Goal: Information Seeking & Learning: Learn about a topic

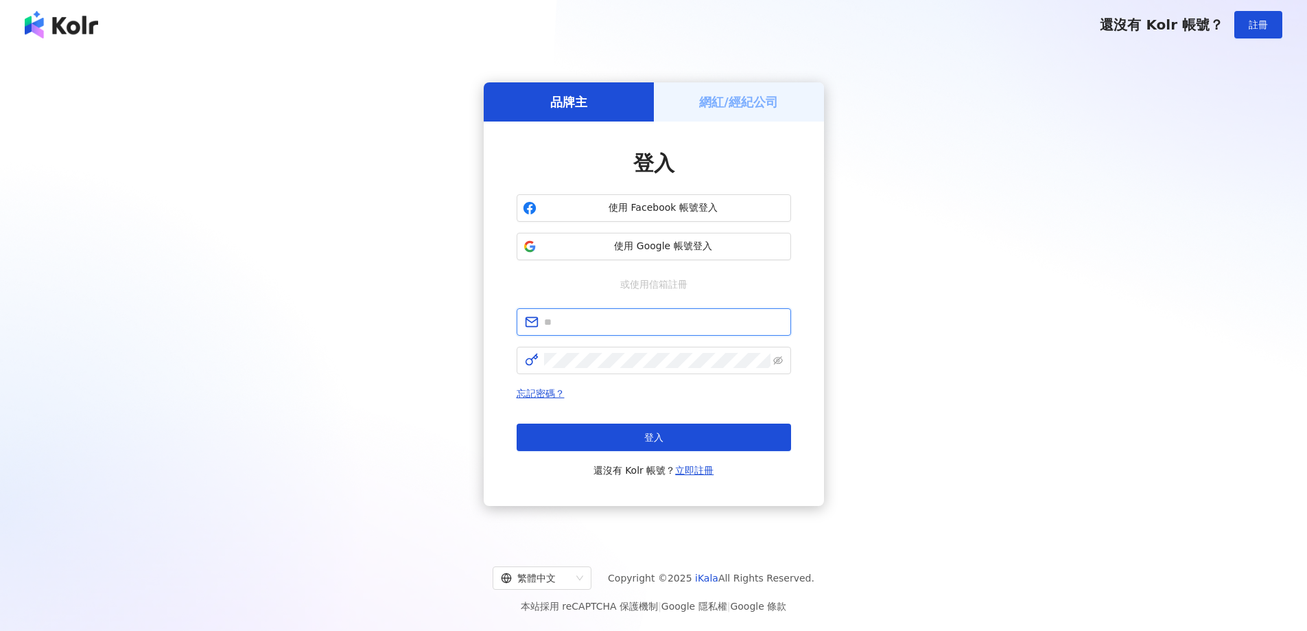
click at [612, 316] on input "text" at bounding box center [663, 321] width 239 height 15
type input "**********"
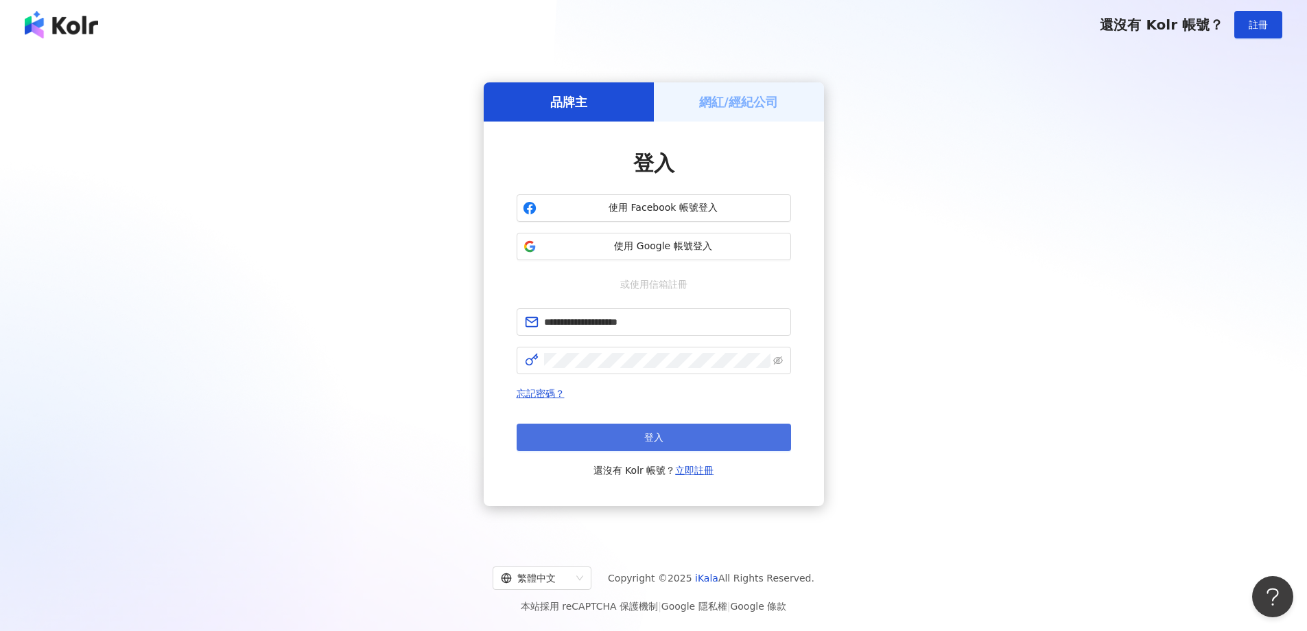
click at [612, 445] on button "登入" at bounding box center [654, 436] width 274 height 27
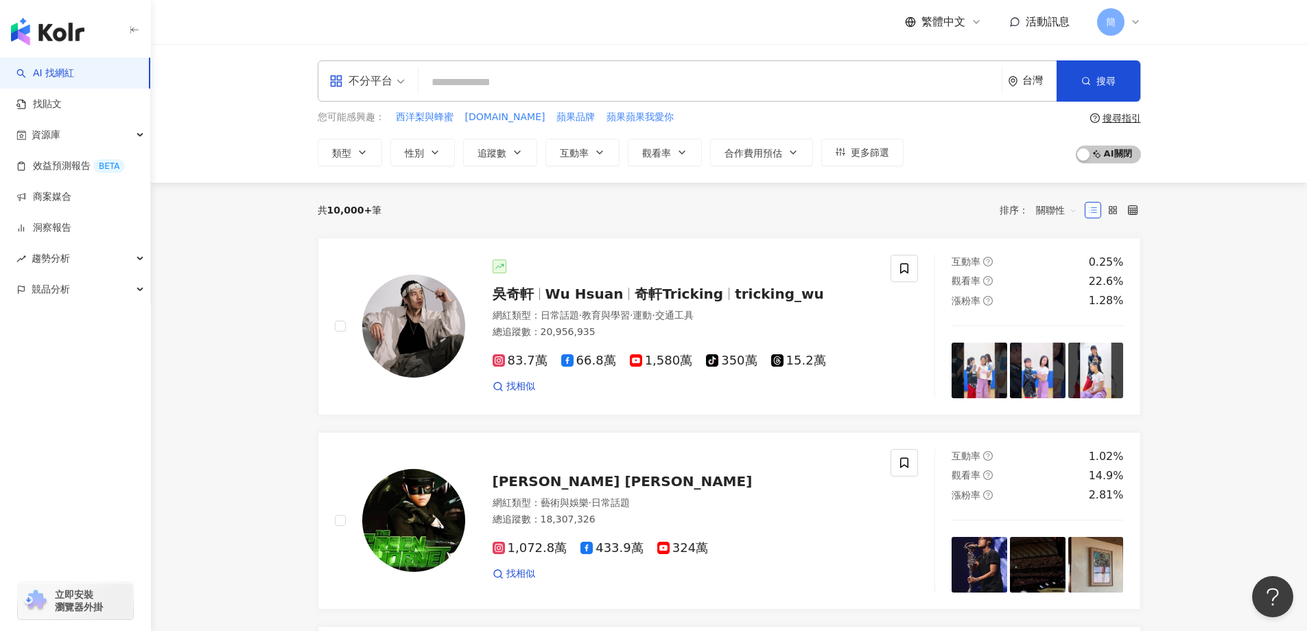
click at [86, 141] on div "資源庫" at bounding box center [75, 134] width 150 height 31
click at [71, 192] on link "網紅收藏" at bounding box center [52, 197] width 38 height 14
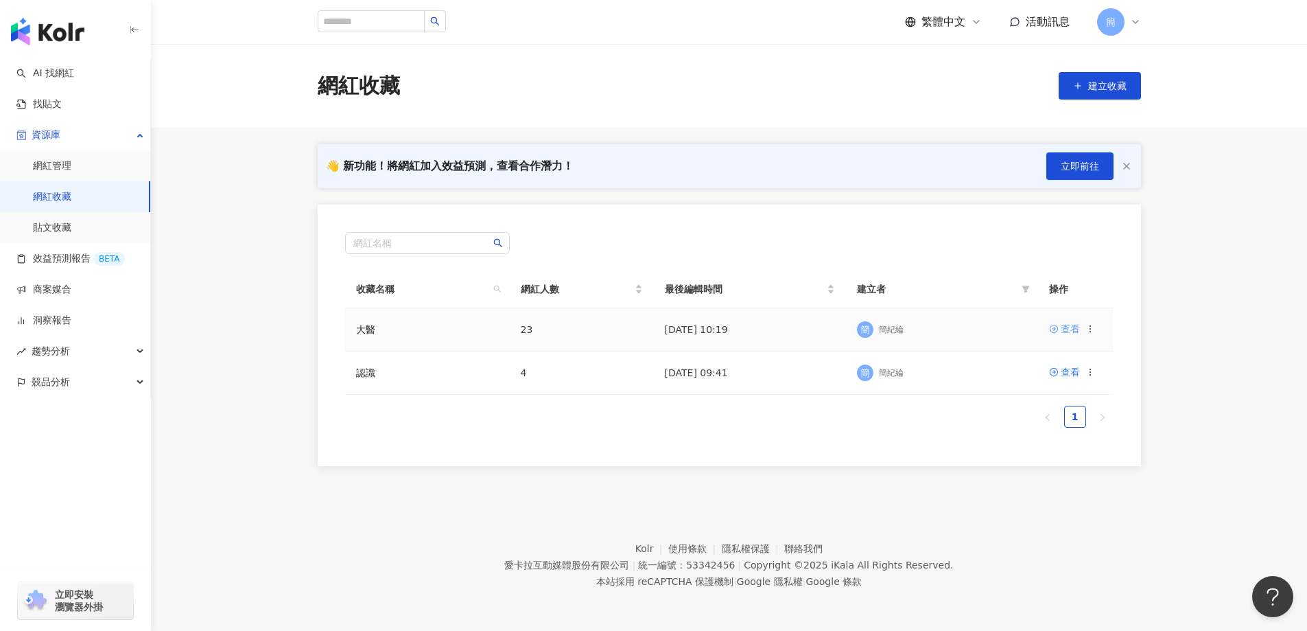
click at [1071, 327] on div "查看" at bounding box center [1070, 328] width 19 height 15
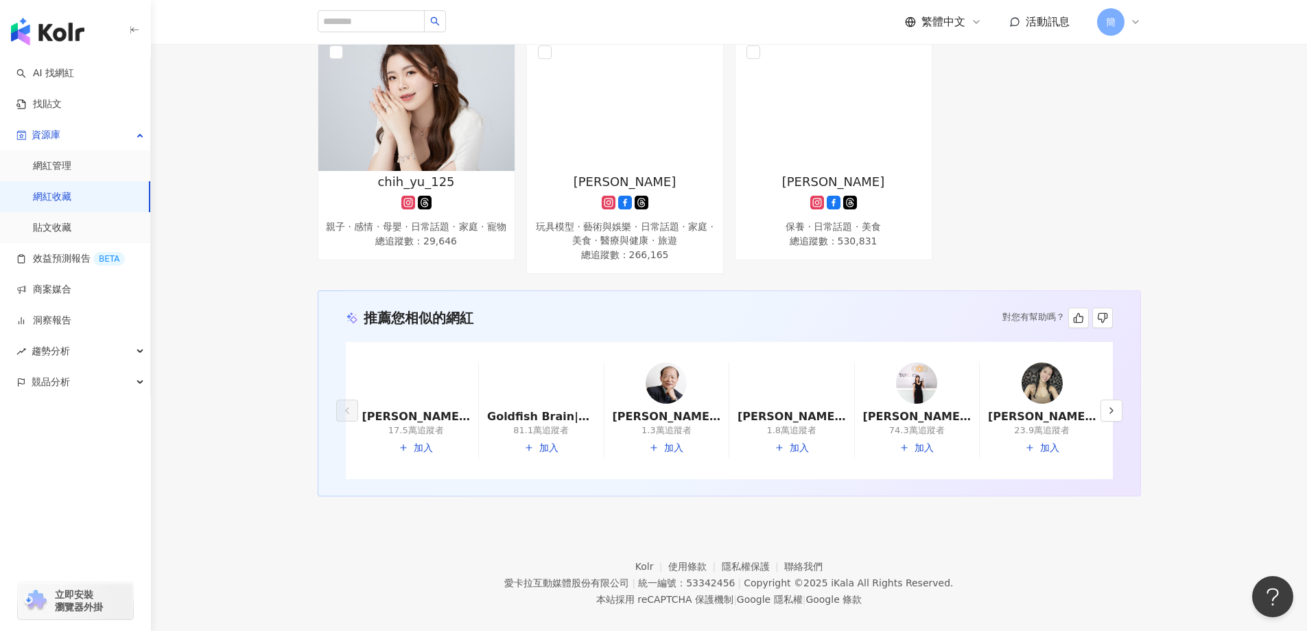
scroll to position [1537, 0]
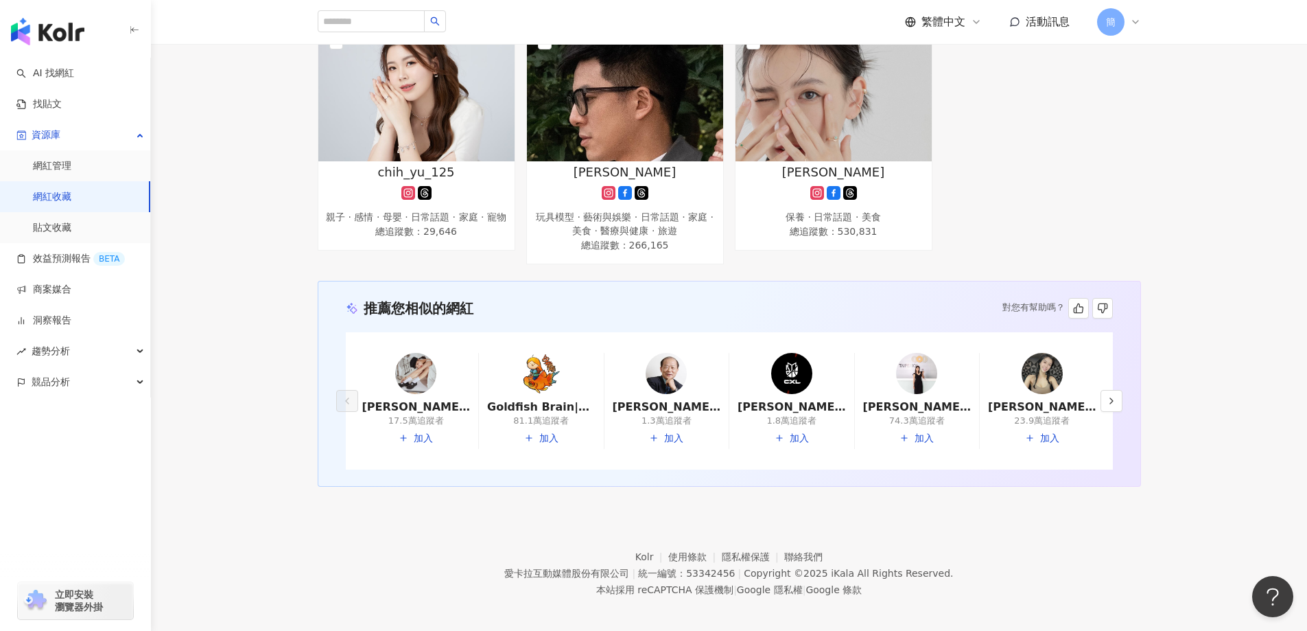
click at [1046, 362] on img at bounding box center [1042, 373] width 41 height 41
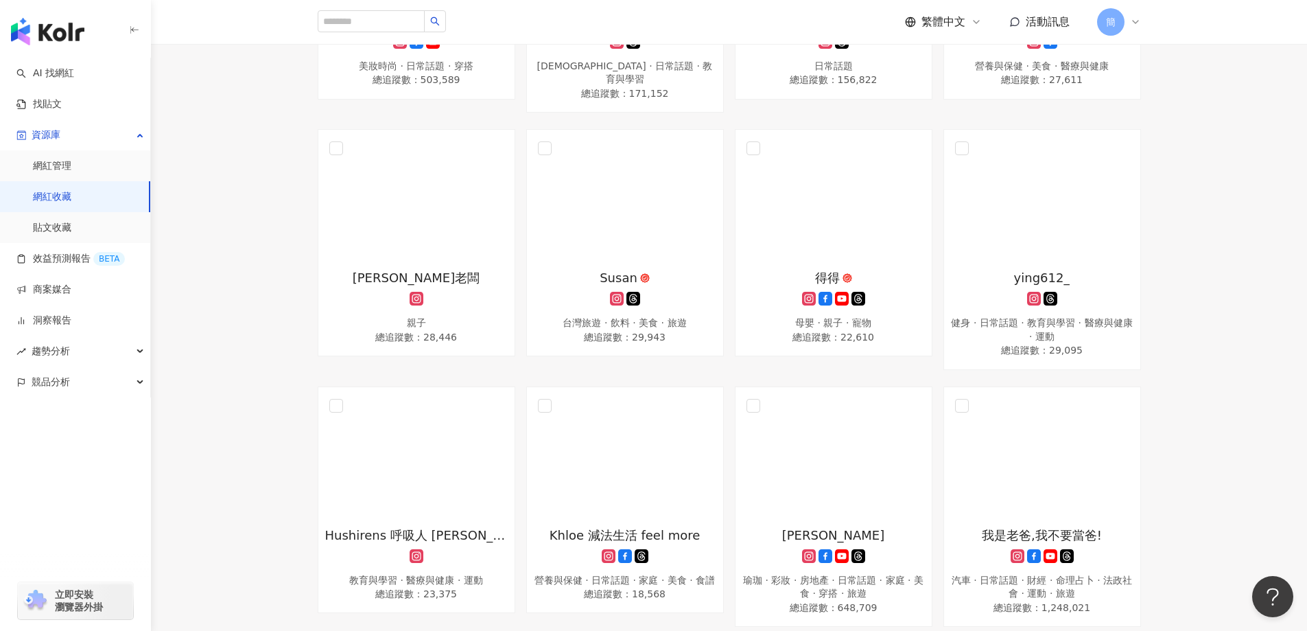
scroll to position [645, 0]
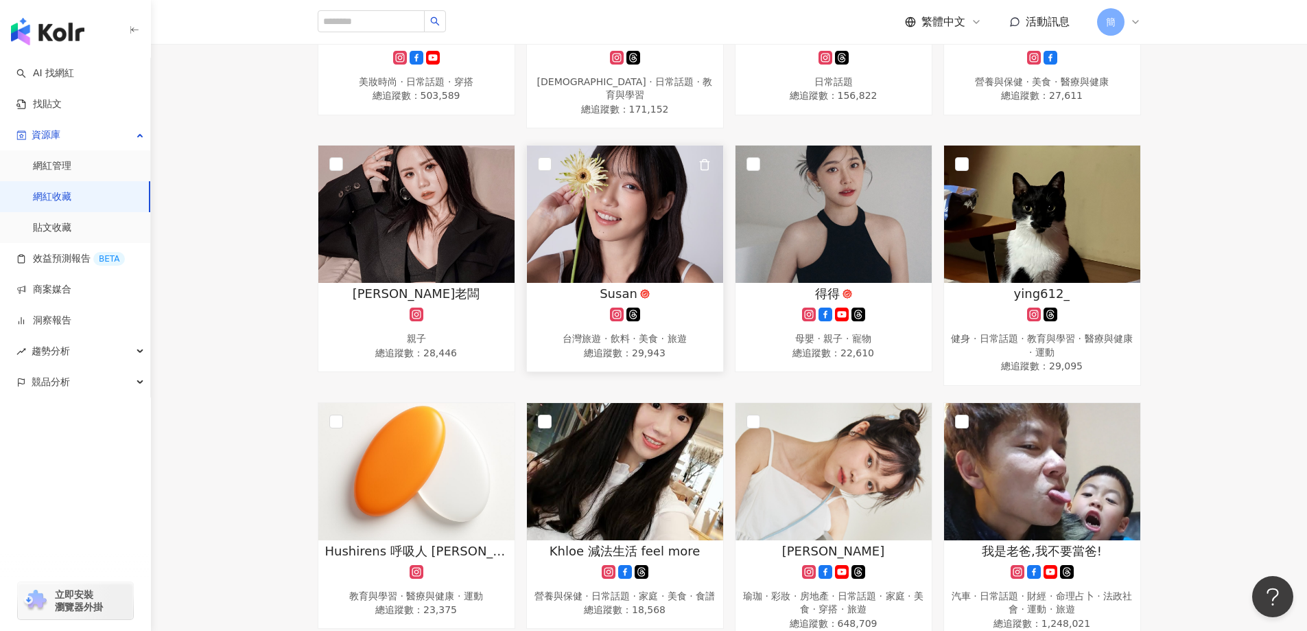
click at [629, 221] on img at bounding box center [625, 213] width 196 height 137
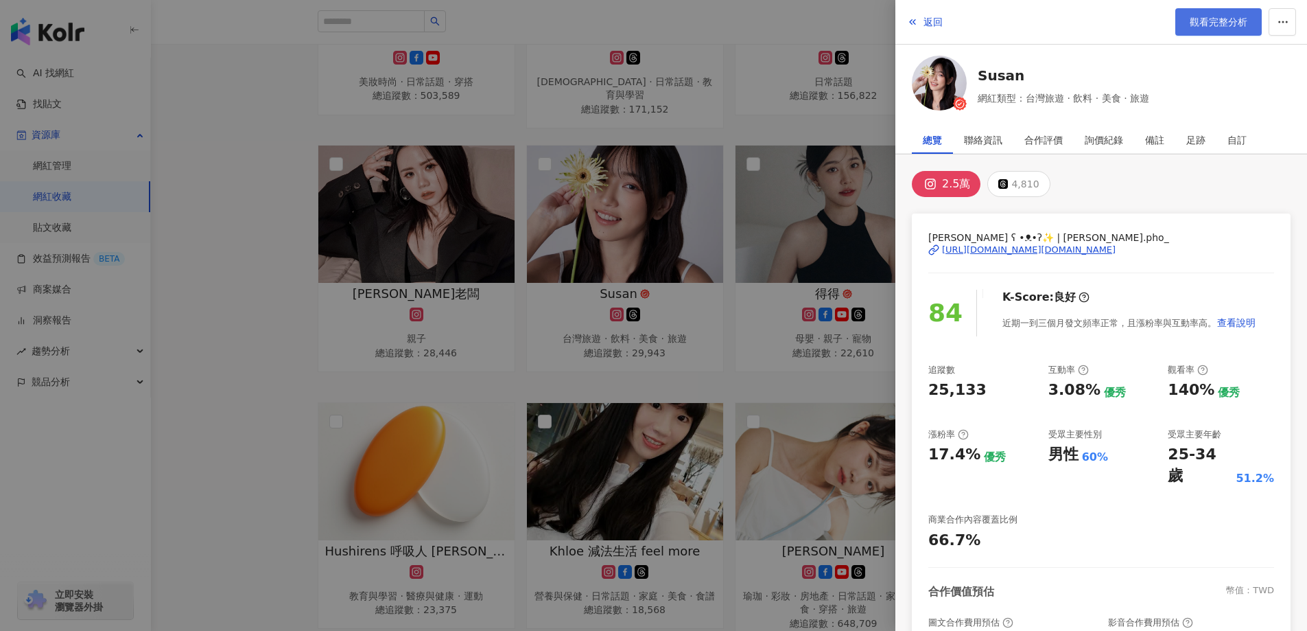
click at [1222, 22] on span "觀看完整分析" at bounding box center [1219, 21] width 58 height 11
click at [240, 301] on div at bounding box center [653, 315] width 1307 height 631
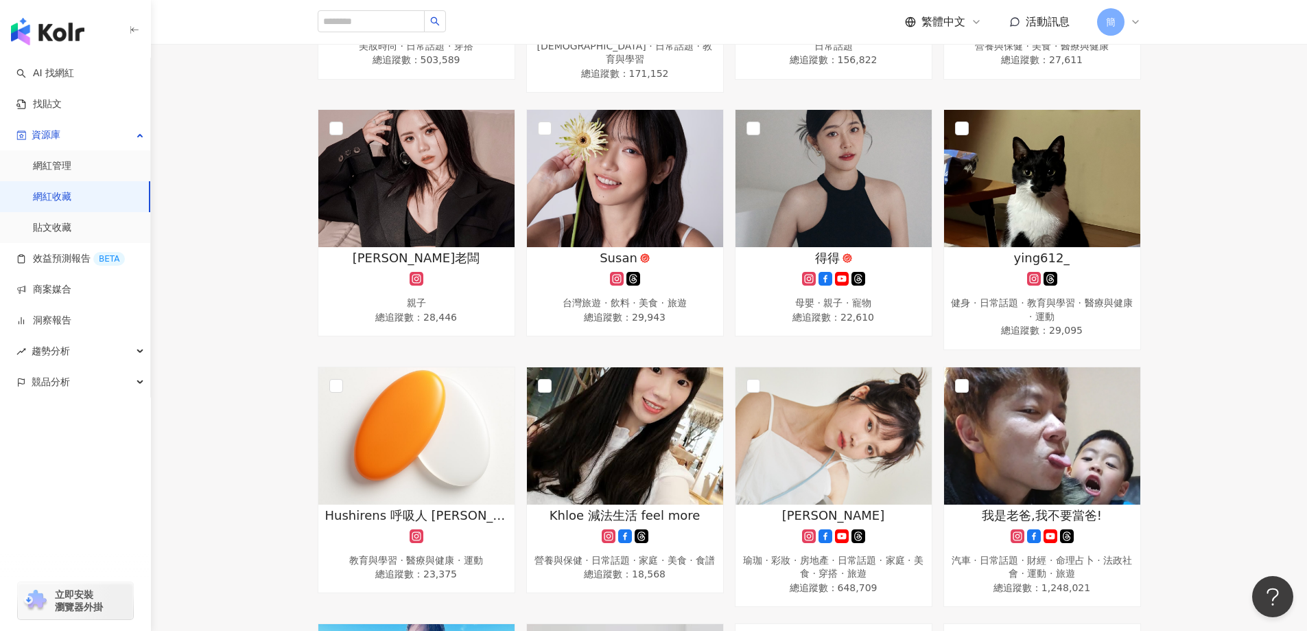
scroll to position [755, 0]
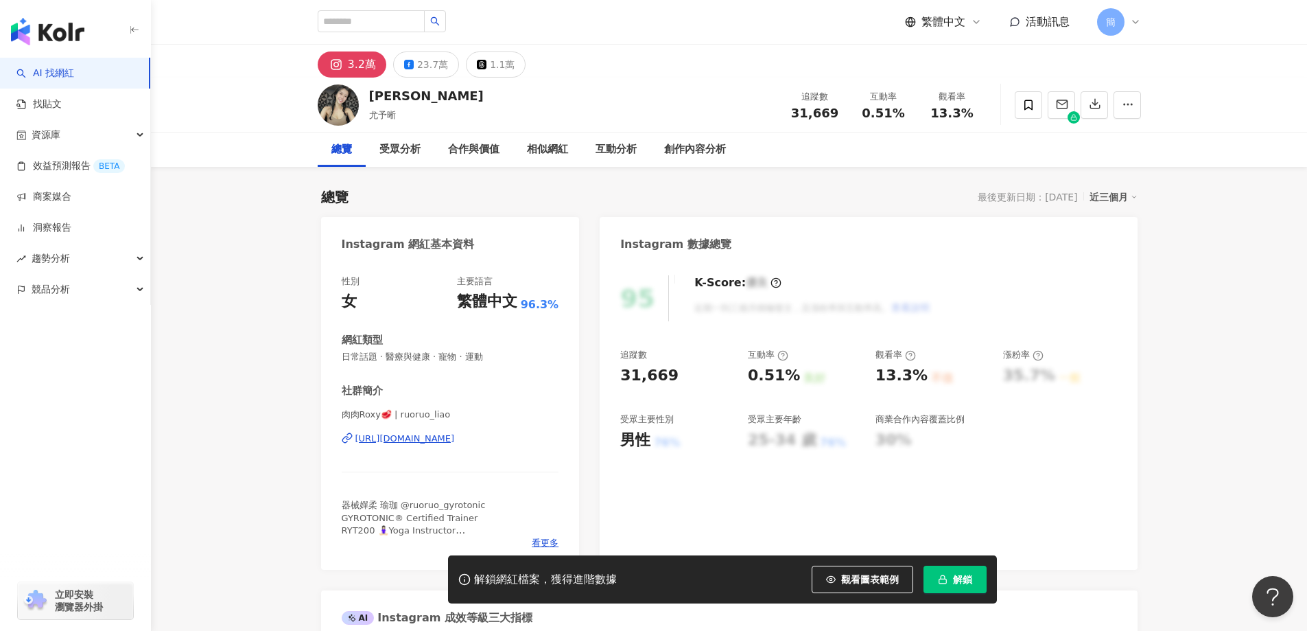
click at [447, 437] on div "https://www.instagram.com/ruoruo_liao/" at bounding box center [404, 438] width 99 height 12
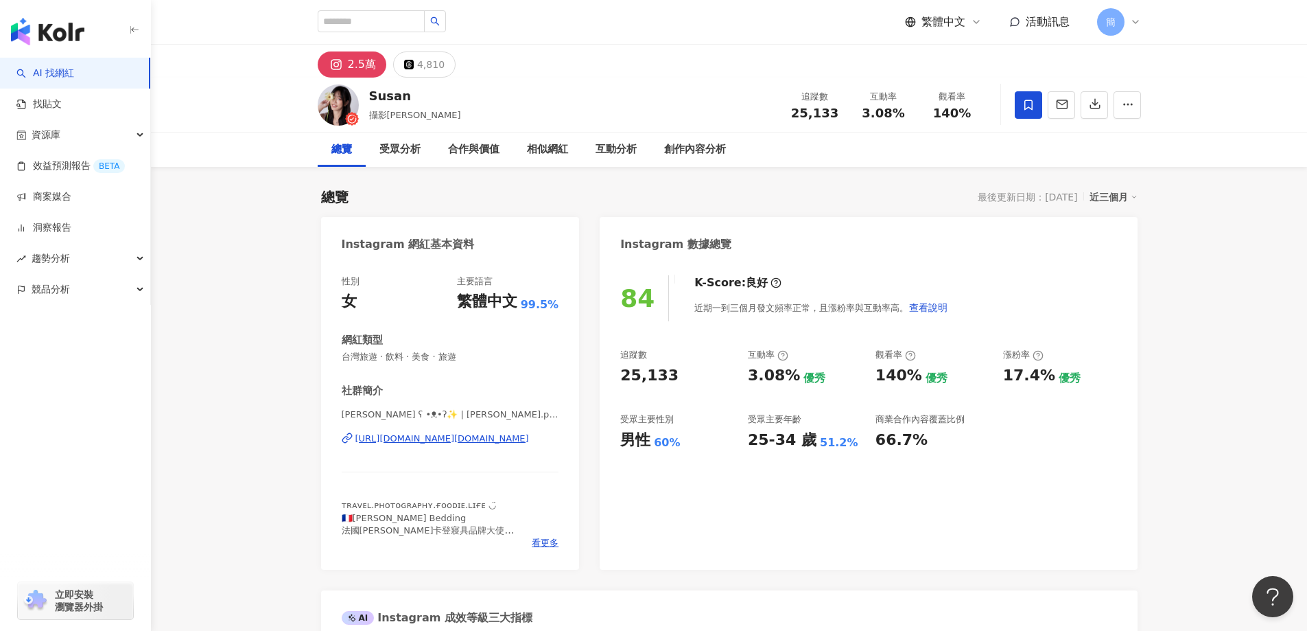
click at [463, 440] on div "[URL][DOMAIN_NAME][DOMAIN_NAME]" at bounding box center [442, 438] width 174 height 12
